Goal: Transaction & Acquisition: Purchase product/service

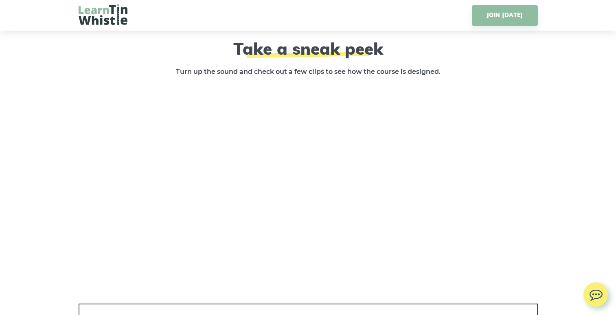
scroll to position [1190, 0]
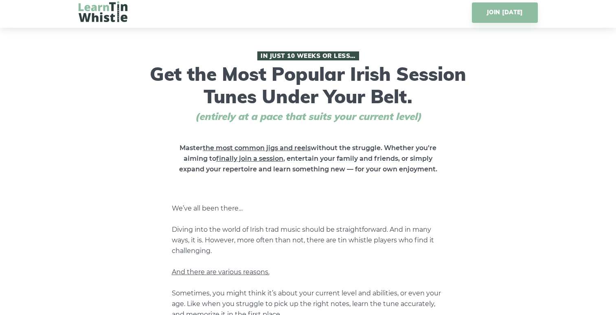
scroll to position [0, 0]
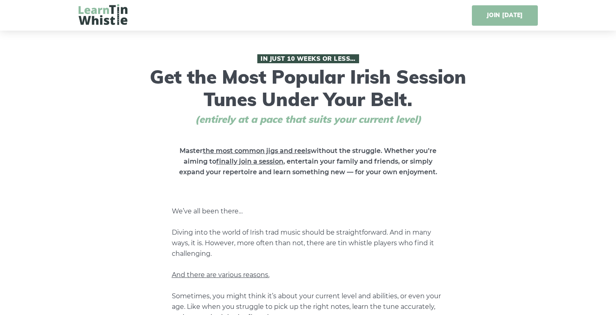
click at [514, 14] on link "JOIN [DATE]" at bounding box center [505, 15] width 66 height 20
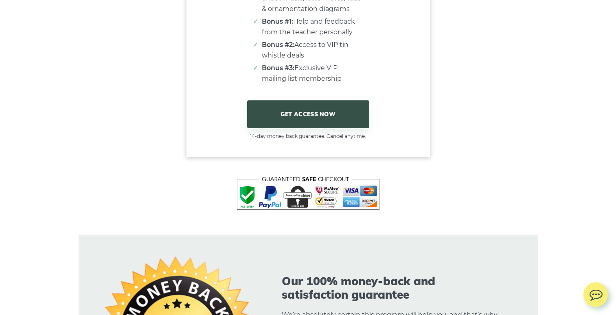
scroll to position [5123, 0]
click at [314, 123] on link "GET ACCESS NOW" at bounding box center [308, 114] width 122 height 28
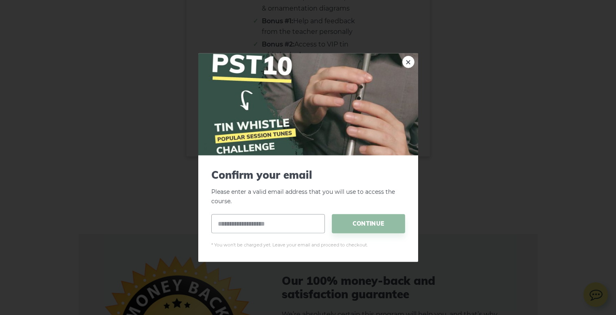
click at [161, 164] on div "× Confirm your email Please enter a valid email address that you will use to ac…" at bounding box center [308, 157] width 616 height 315
